Goal: Information Seeking & Learning: Check status

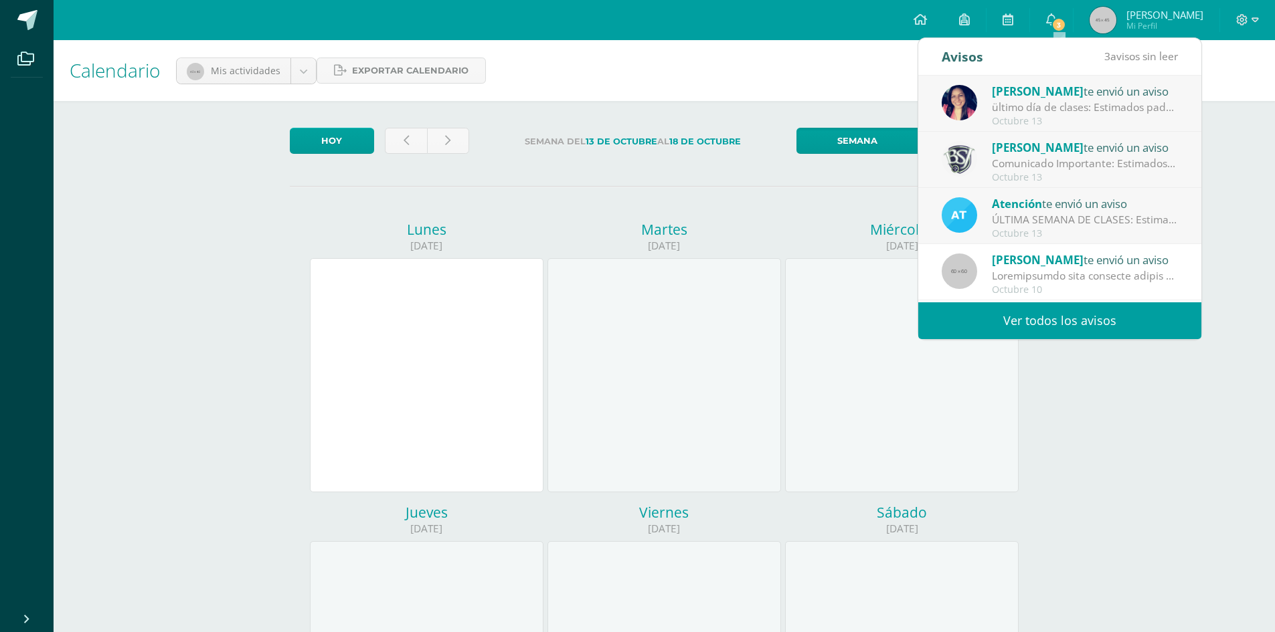
drag, startPoint x: 0, startPoint y: 0, endPoint x: 1091, endPoint y: 219, distance: 1112.5
drag, startPoint x: 1091, startPoint y: 219, endPoint x: 1115, endPoint y: 324, distance: 107.8
click at [1115, 324] on link "Ver todos los avisos" at bounding box center [1059, 320] width 283 height 37
click at [1101, 325] on link "Ver todos los avisos" at bounding box center [1059, 320] width 283 height 37
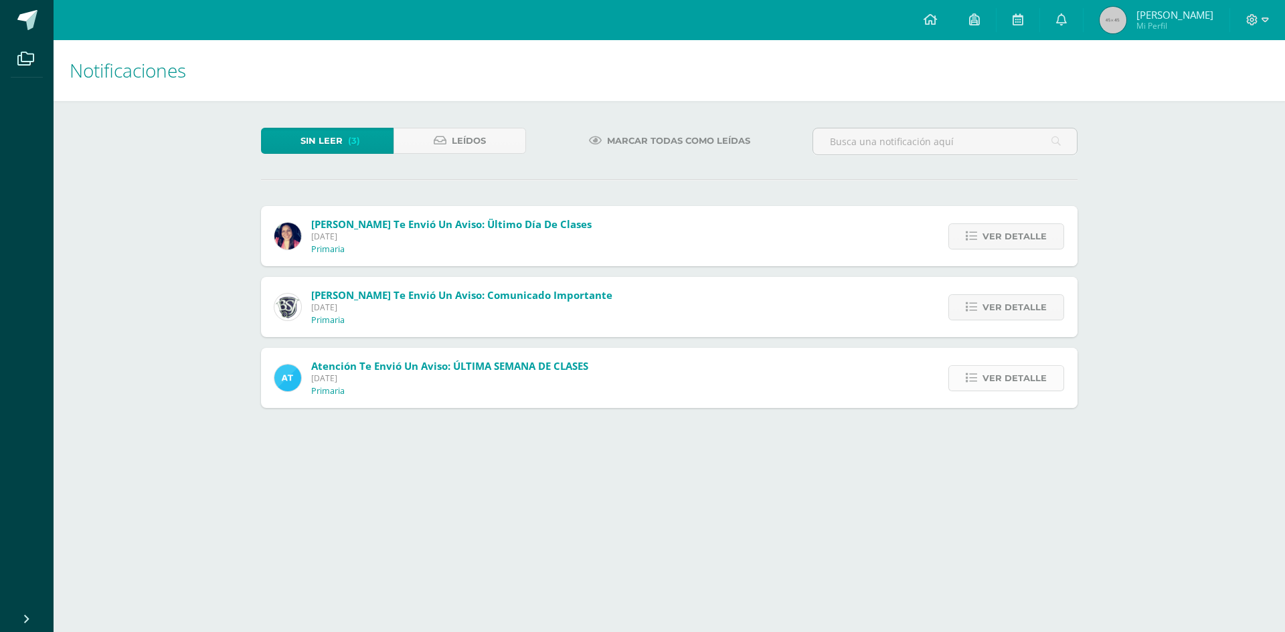
click at [982, 386] on link "Ver detalle" at bounding box center [1006, 378] width 116 height 26
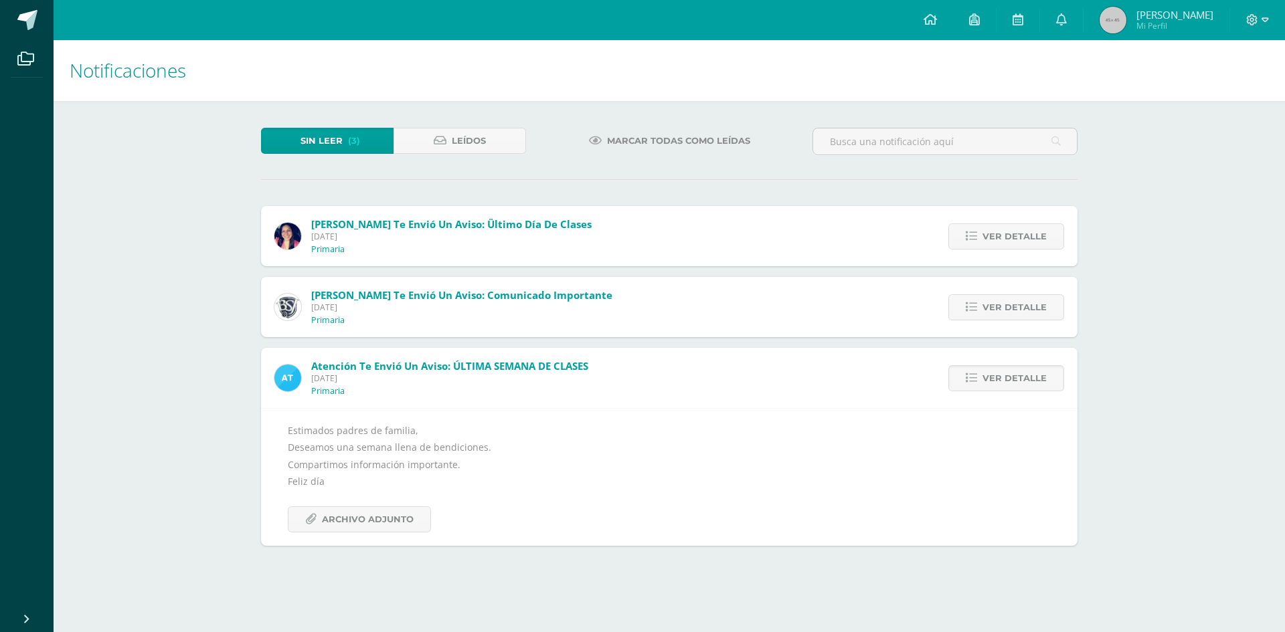
click at [982, 290] on div "Ver detalle" at bounding box center [1002, 307] width 149 height 60
click at [985, 304] on span "Ver detalle" at bounding box center [1014, 307] width 64 height 25
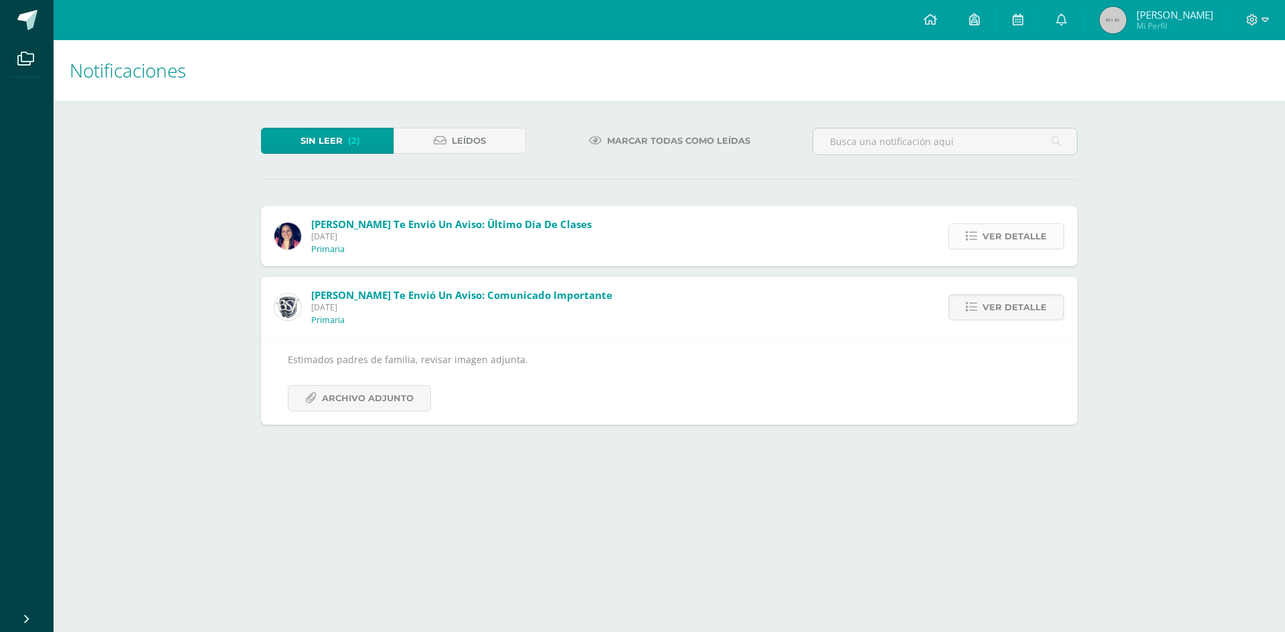
click at [1021, 244] on span "Ver detalle" at bounding box center [1014, 236] width 64 height 25
